Goal: Book appointment/travel/reservation

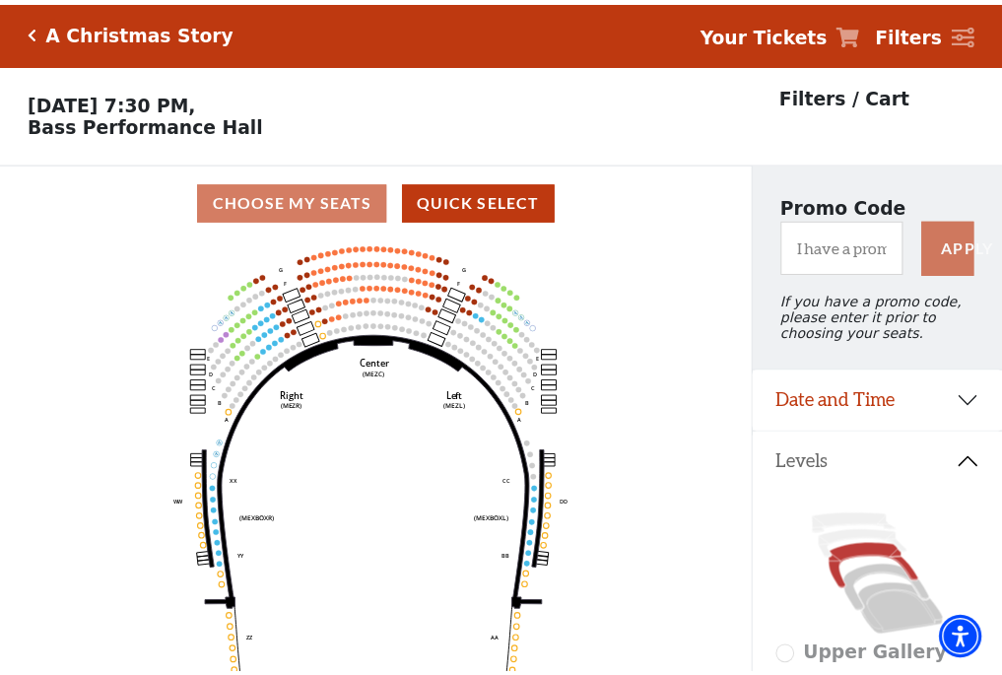
scroll to position [92, 0]
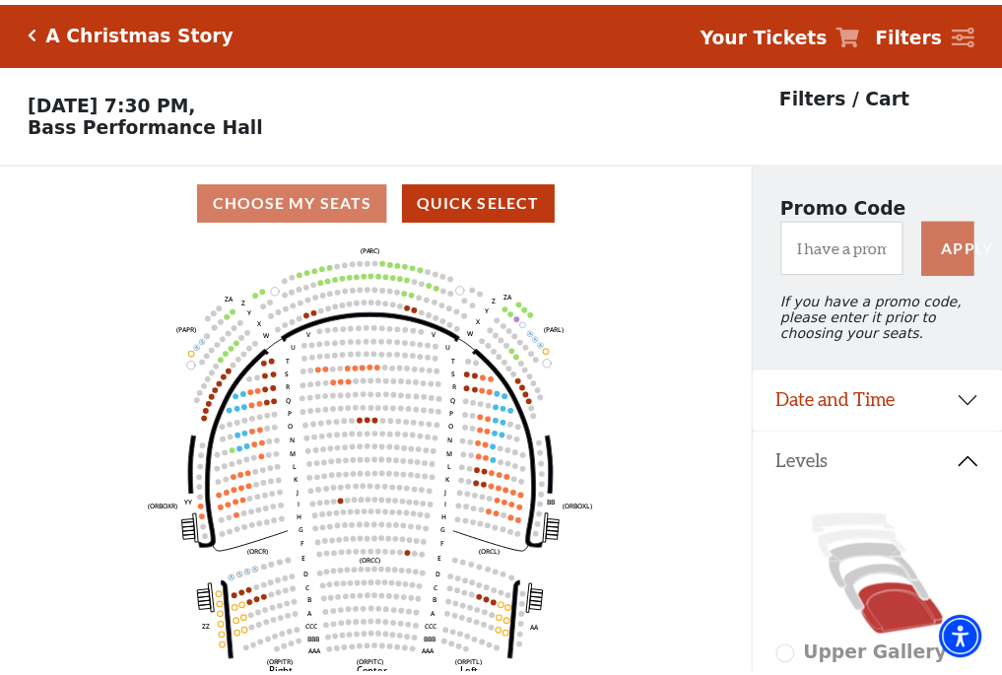
scroll to position [92, 0]
